Goal: Entertainment & Leisure: Consume media (video, audio)

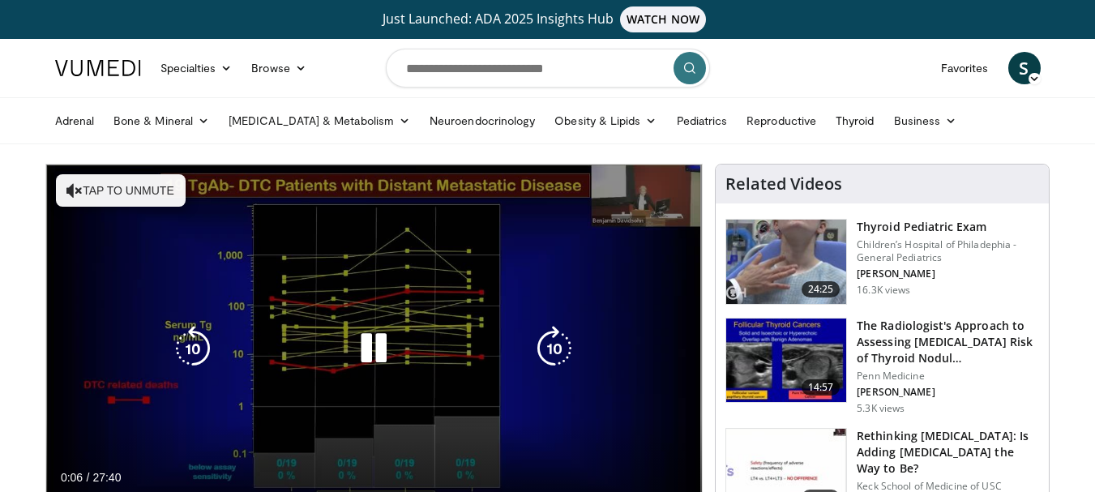
click at [136, 199] on button "Tap to unmute" at bounding box center [121, 190] width 130 height 32
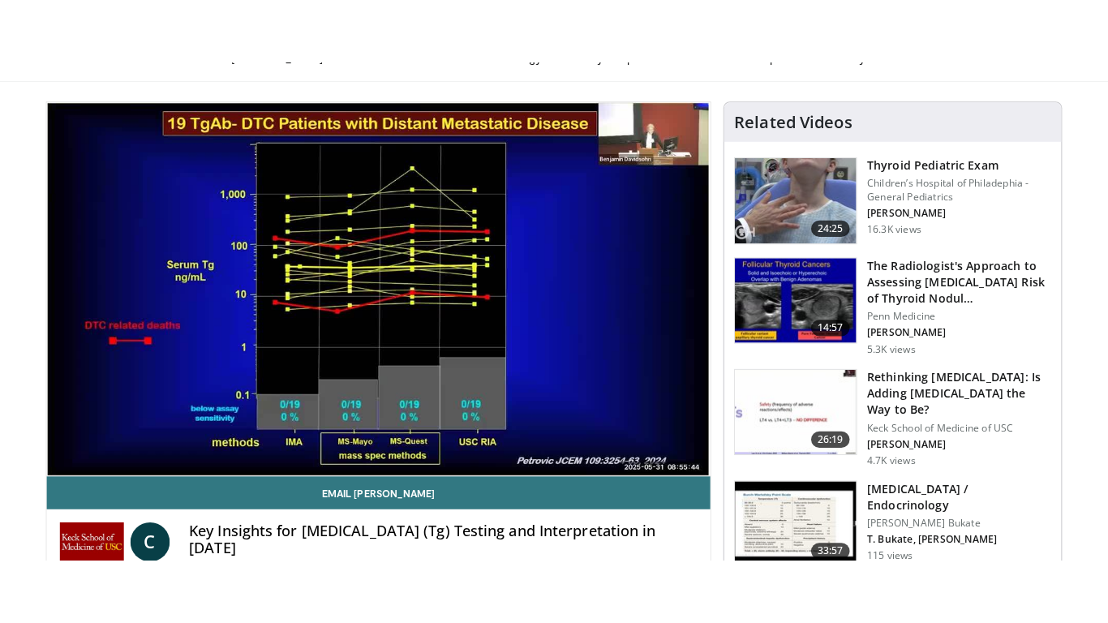
scroll to position [203, 0]
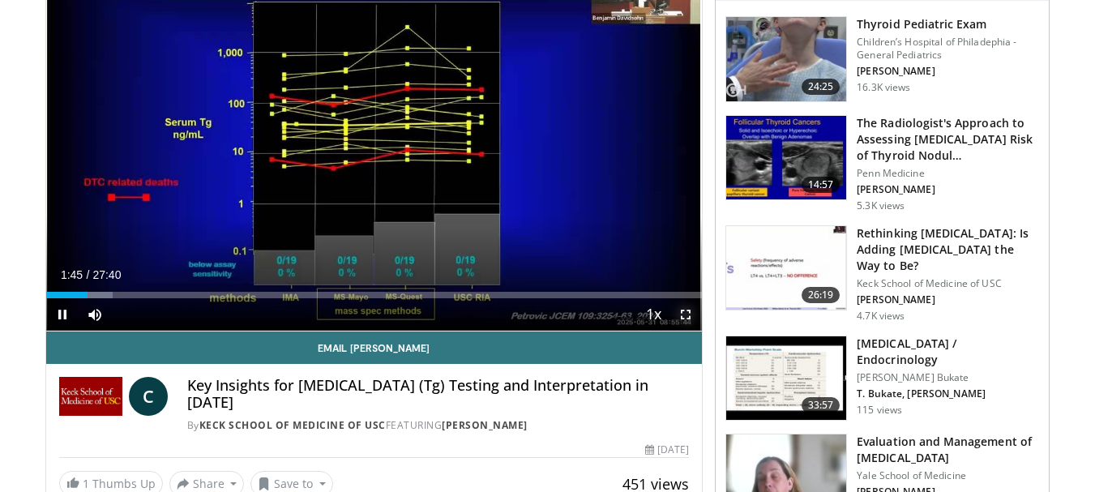
click at [684, 311] on span "Video Player" at bounding box center [686, 314] width 32 height 32
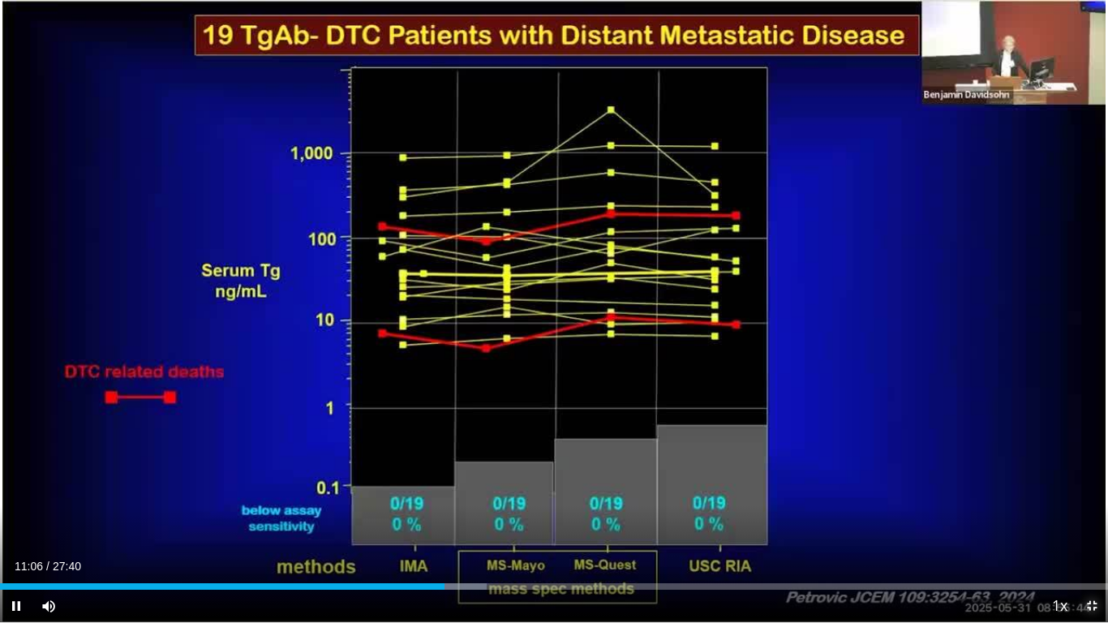
click at [1095, 491] on span "Video Player" at bounding box center [1091, 605] width 32 height 32
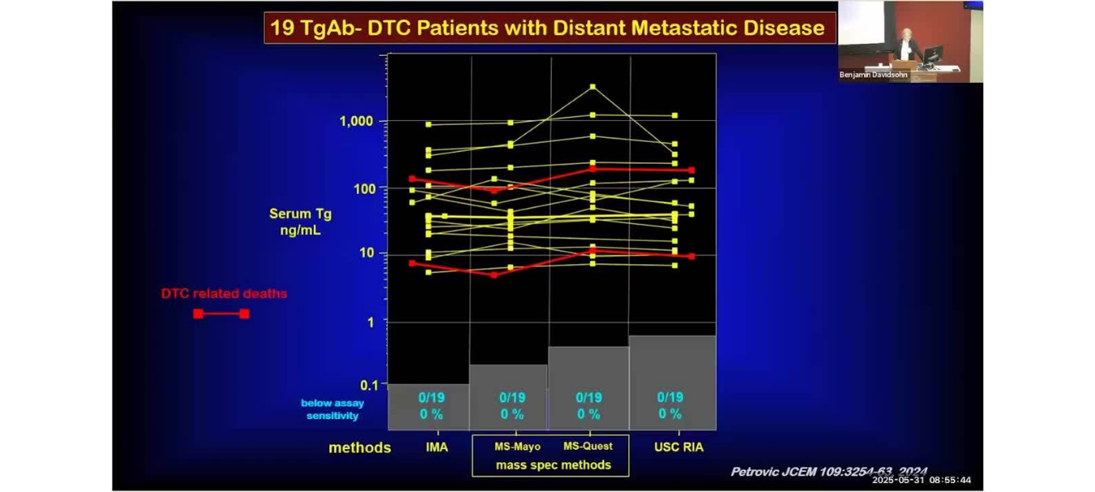
scroll to position [572, 0]
